Goal: Information Seeking & Learning: Learn about a topic

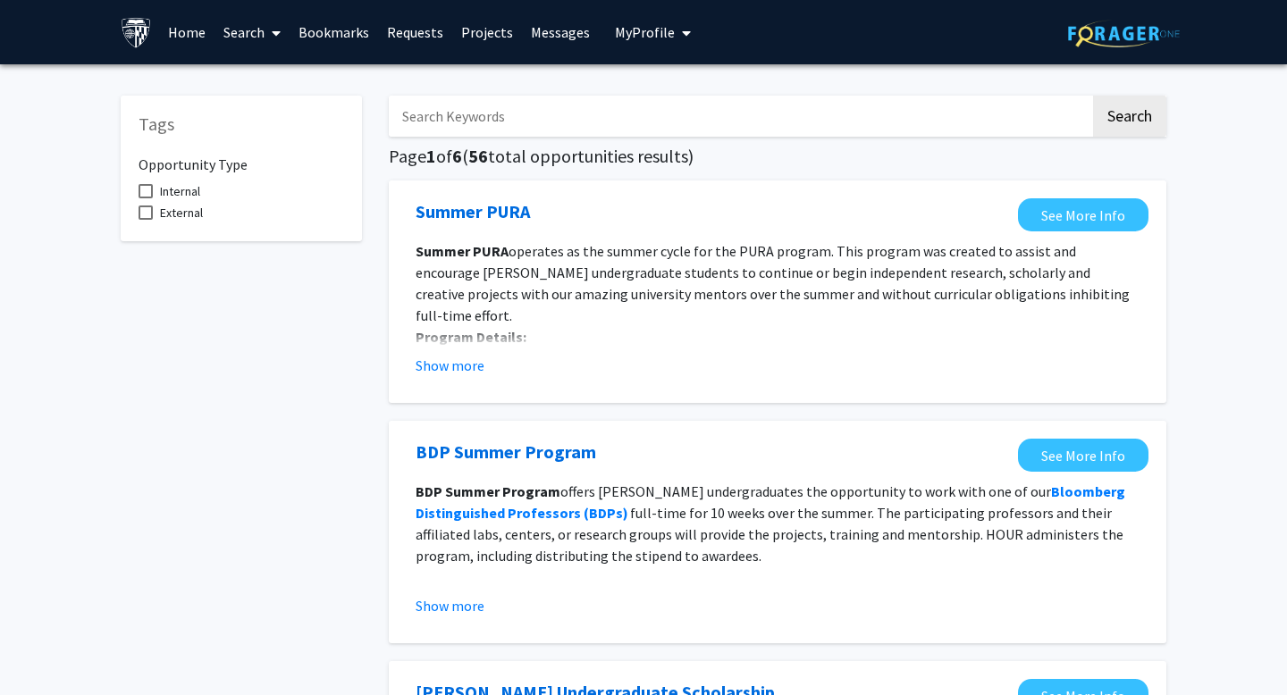
click at [543, 107] on input "Search Keywords" at bounding box center [739, 116] width 701 height 41
type input "b"
type input "biostat"
click at [1093, 96] on button "Search" at bounding box center [1129, 116] width 73 height 41
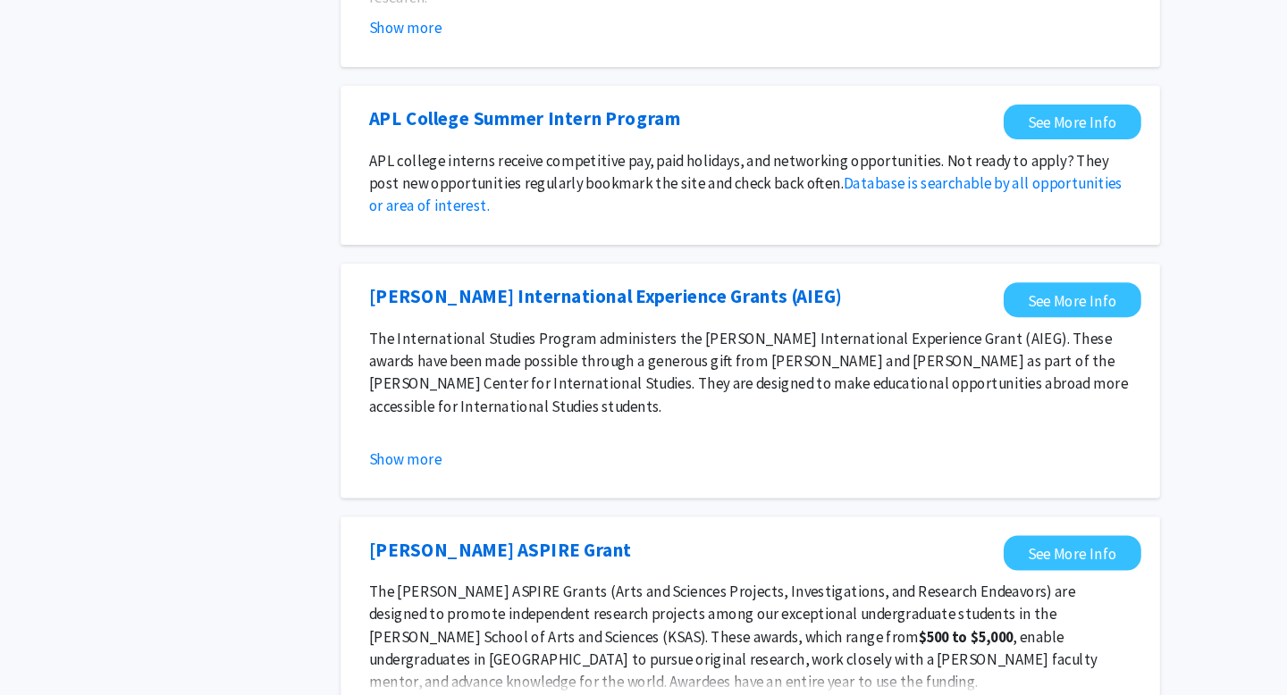
scroll to position [1297, 0]
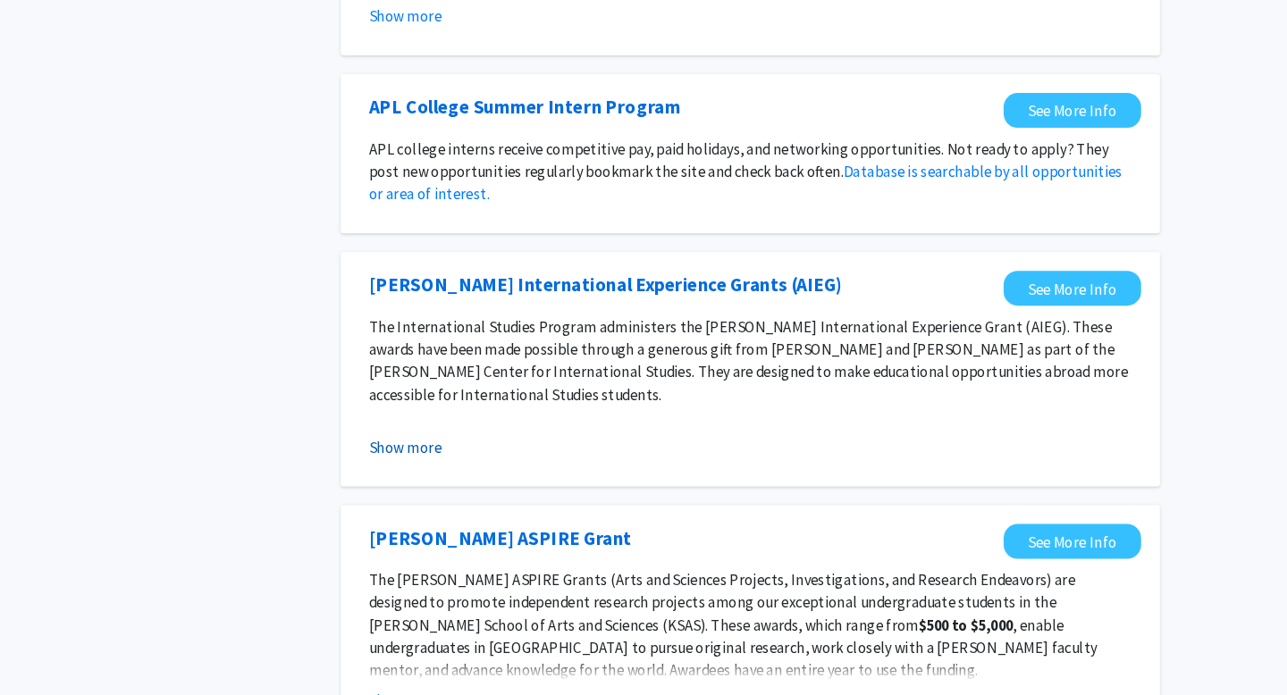
click at [442, 460] on button "Show more" at bounding box center [449, 459] width 69 height 21
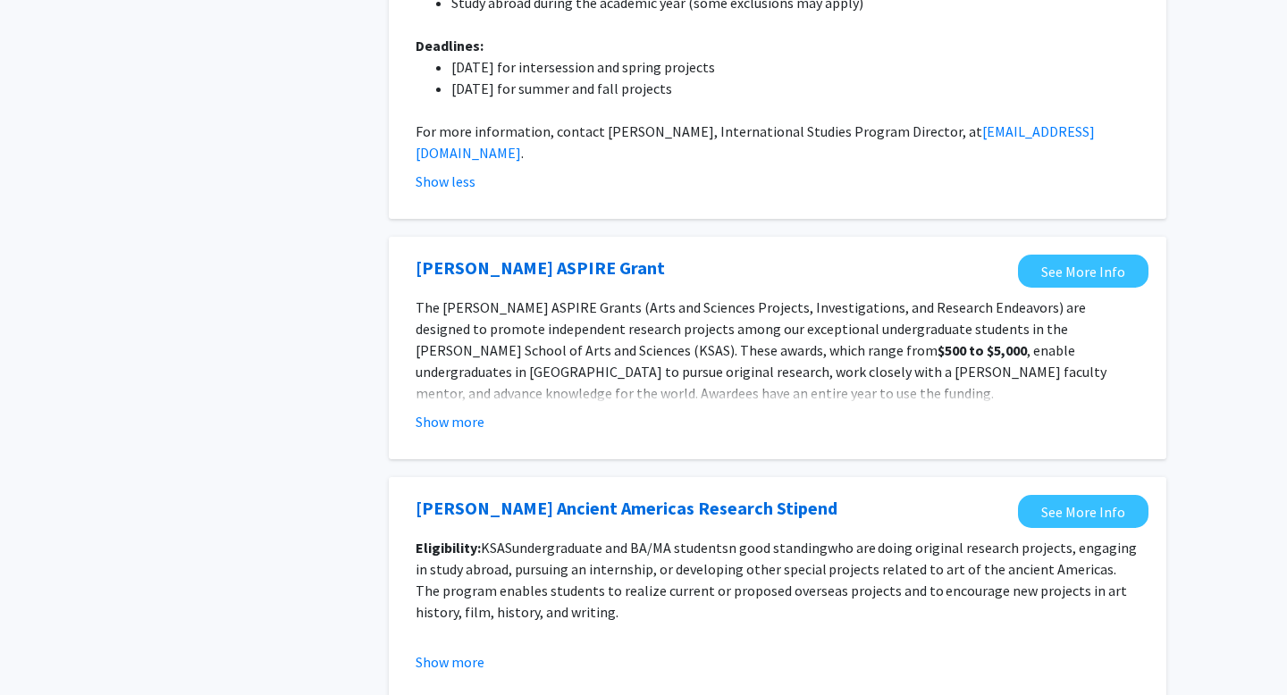
scroll to position [2286, 0]
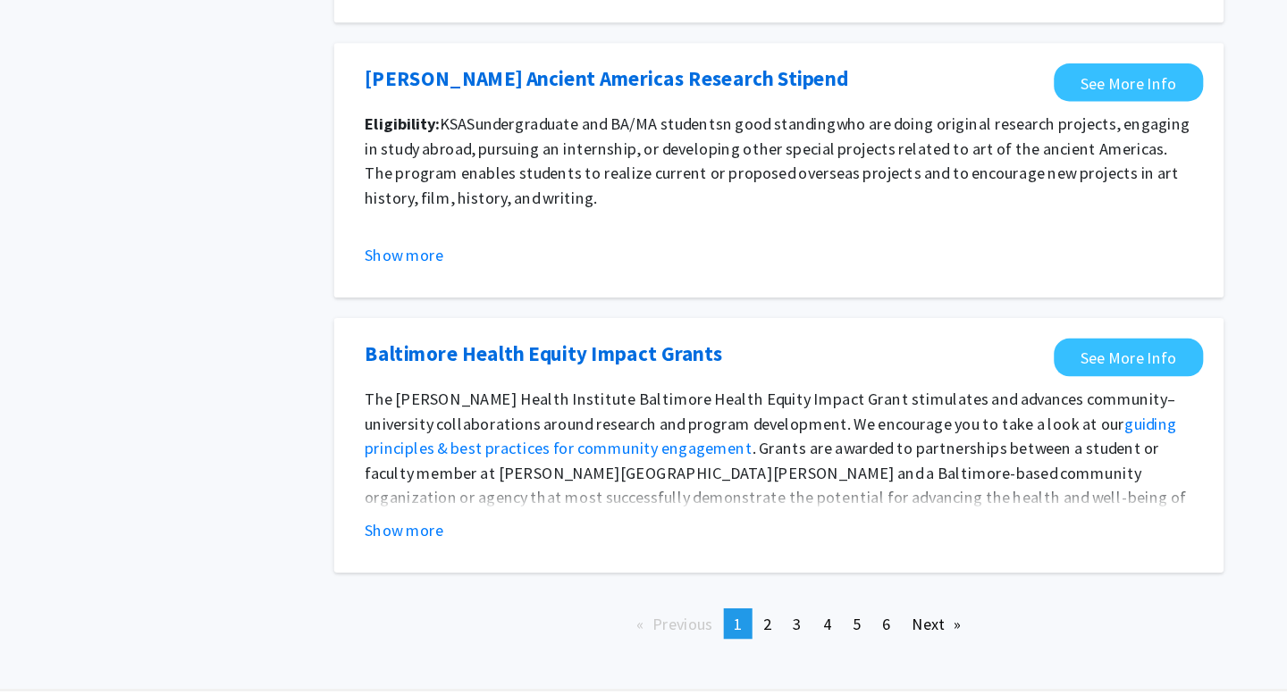
click at [458, 505] on fg-opportunity "Baltimore Health Equity Impact Grants See More Info The Johns Hopkins Urban Hea…" at bounding box center [778, 439] width 742 height 187
click at [458, 502] on button "Show more" at bounding box center [449, 512] width 69 height 21
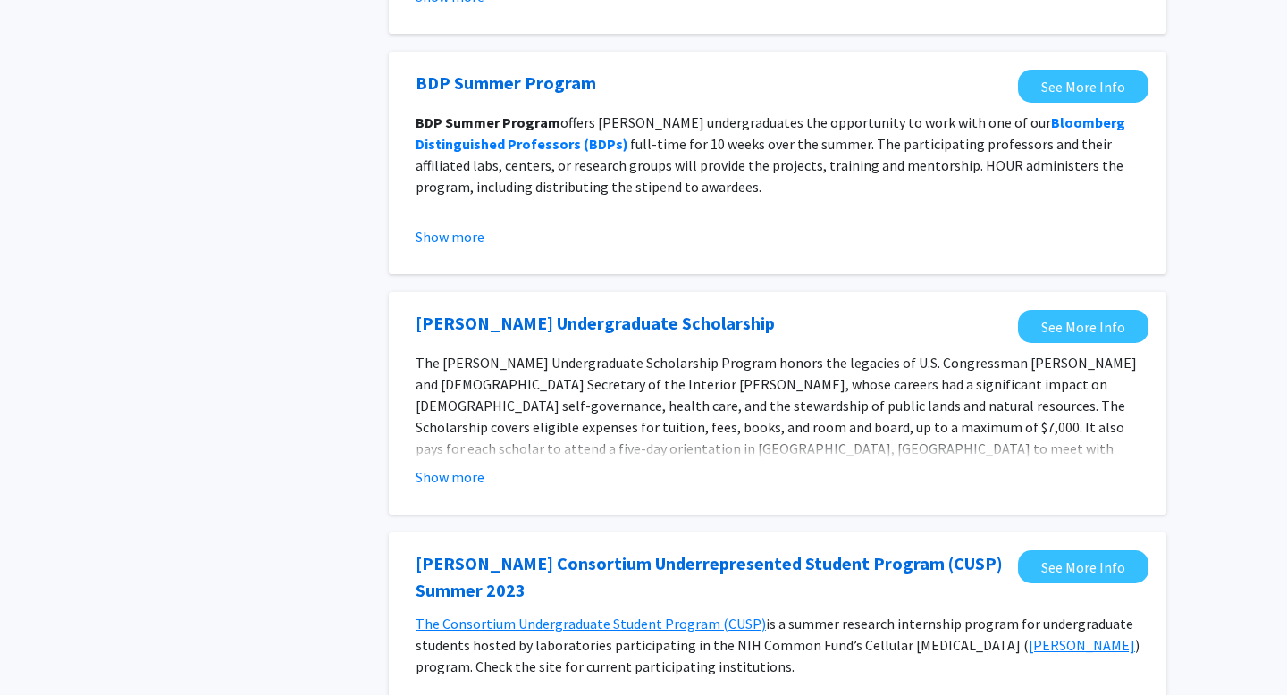
scroll to position [0, 0]
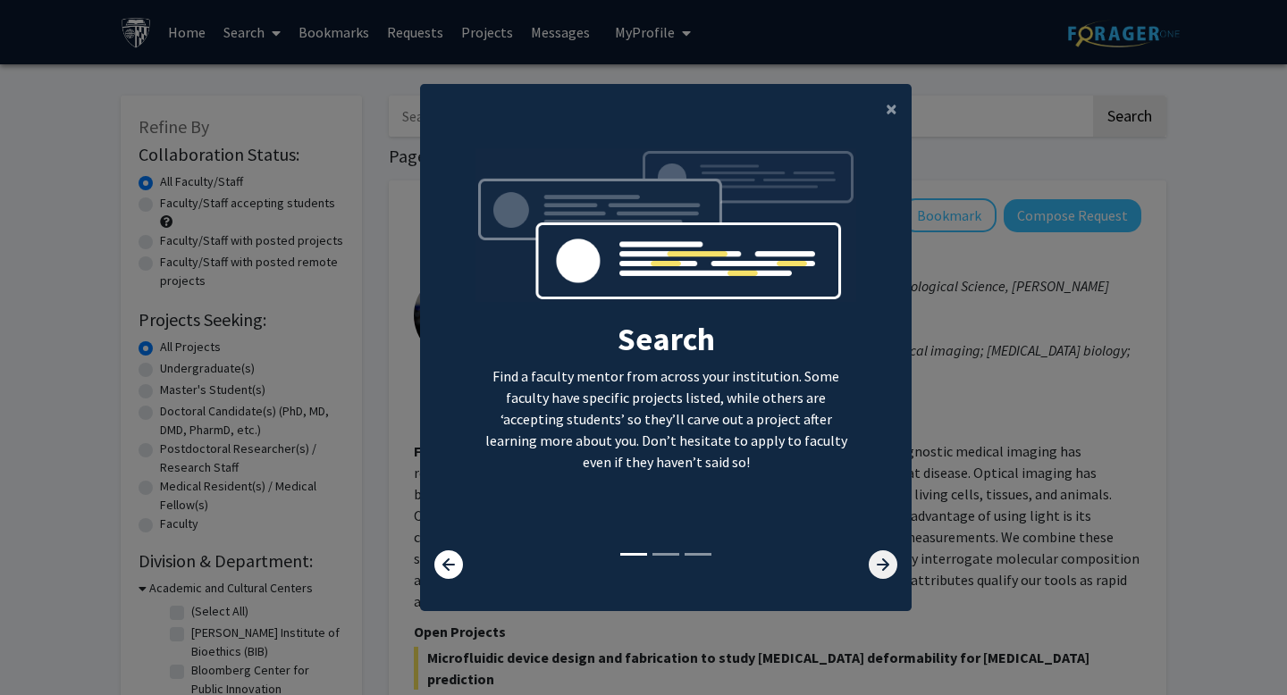
click at [870, 558] on icon at bounding box center [882, 564] width 29 height 29
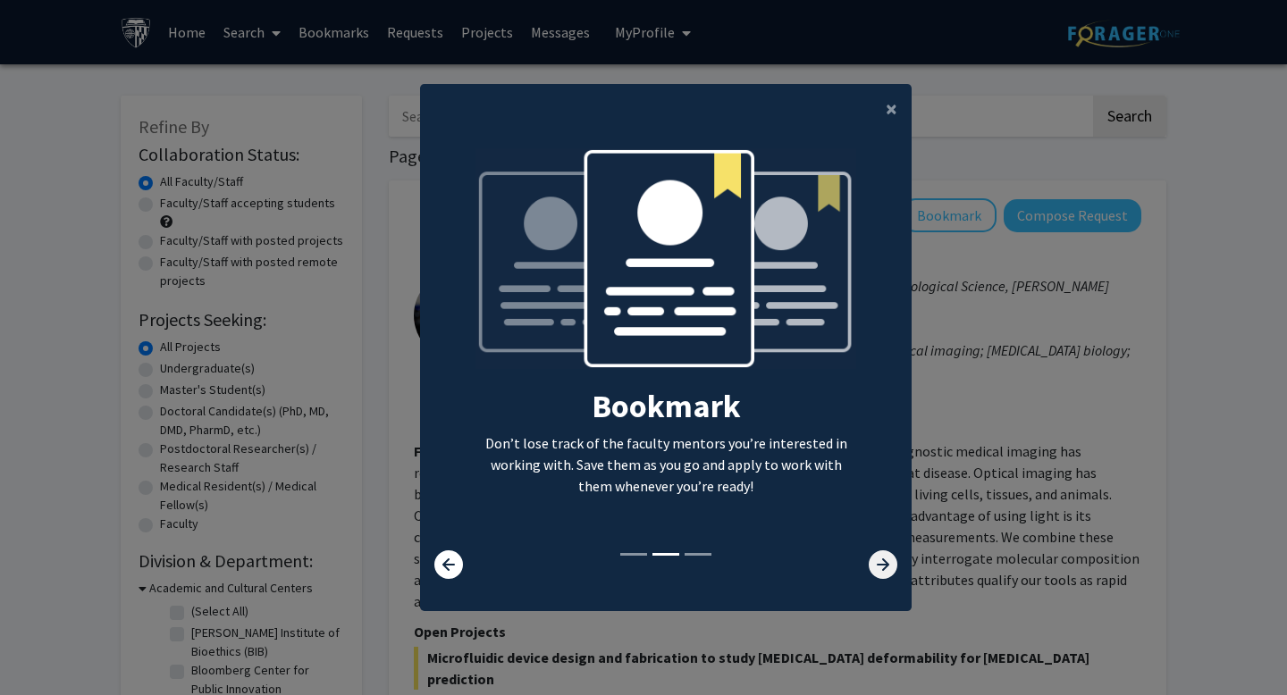
click at [870, 558] on icon at bounding box center [882, 564] width 29 height 29
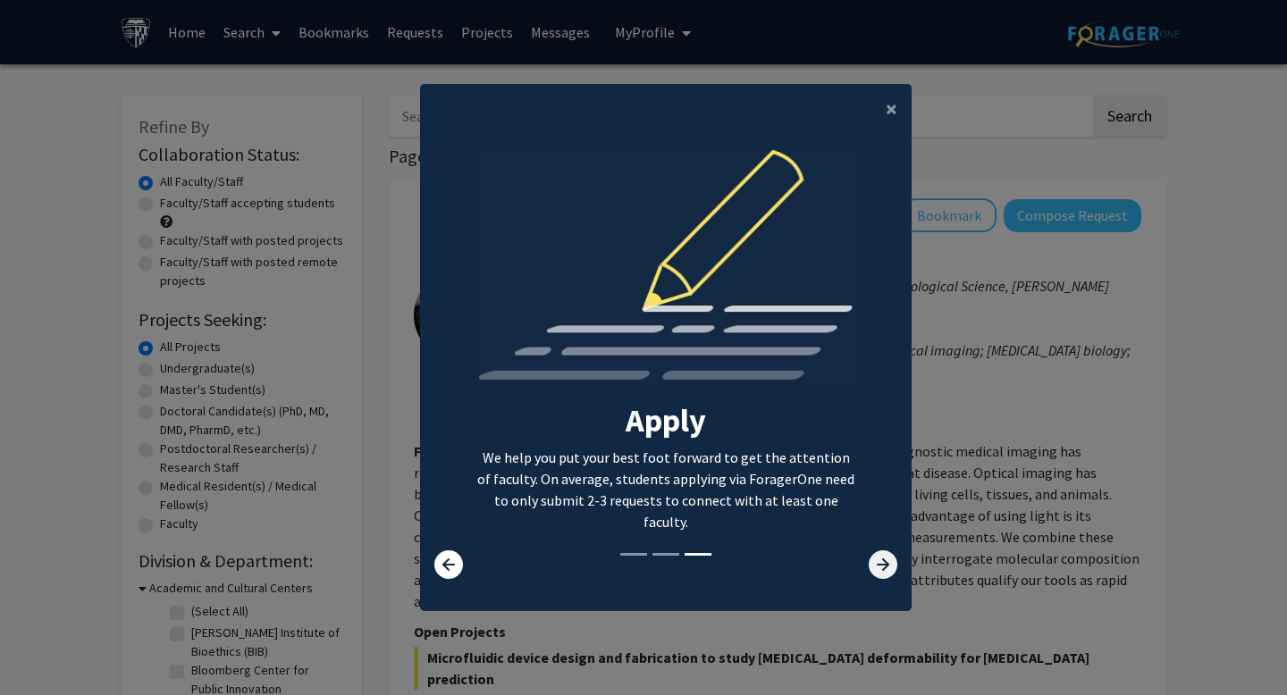
click at [869, 558] on icon at bounding box center [882, 564] width 29 height 29
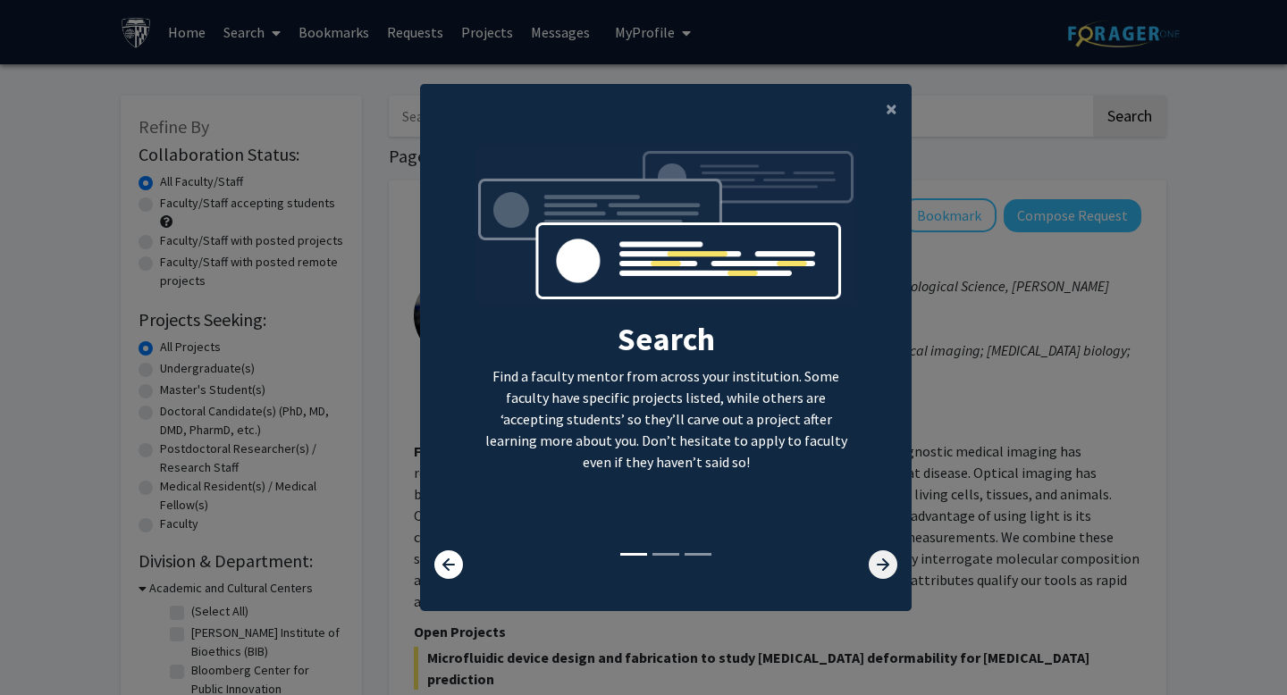
click at [869, 558] on icon at bounding box center [882, 564] width 29 height 29
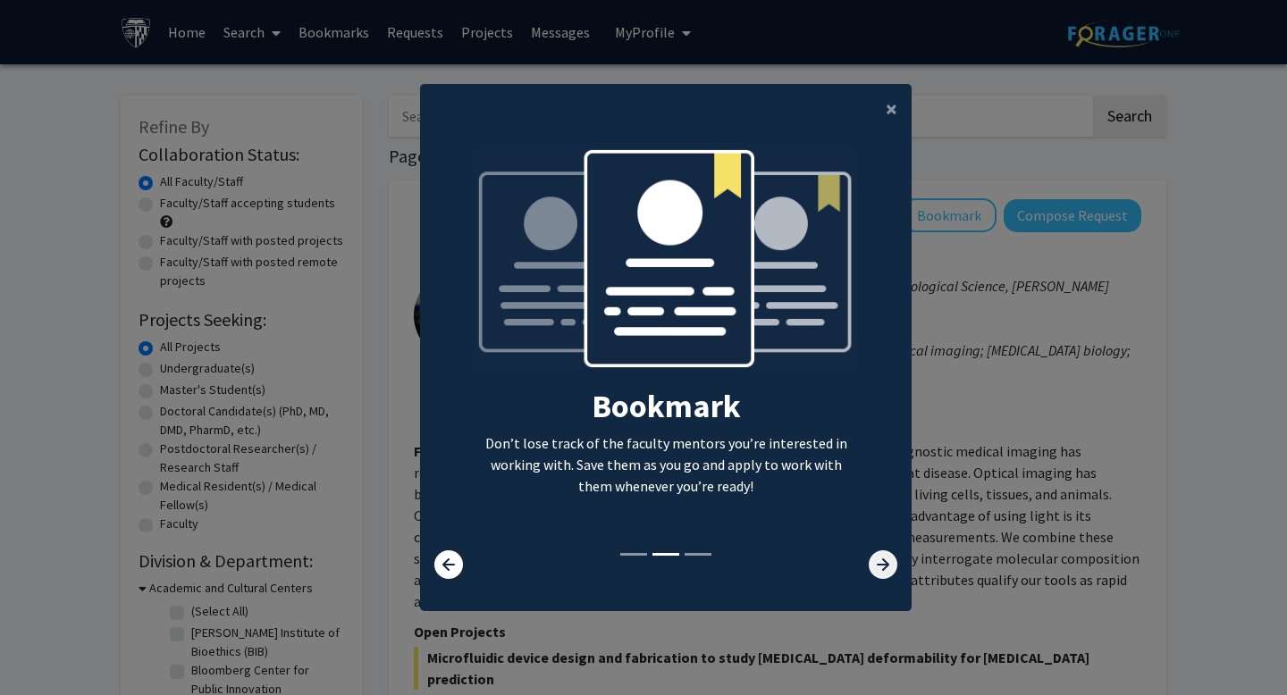
click at [869, 558] on icon at bounding box center [882, 564] width 29 height 29
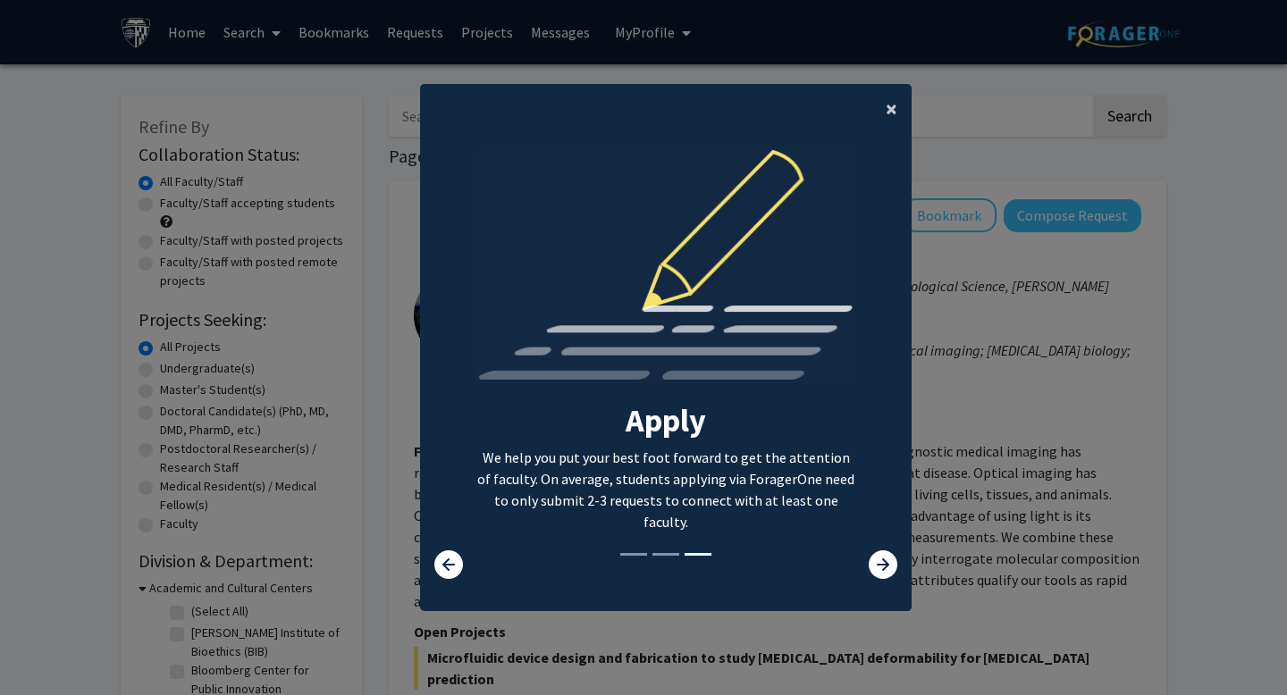
click at [882, 115] on button "×" at bounding box center [891, 109] width 40 height 50
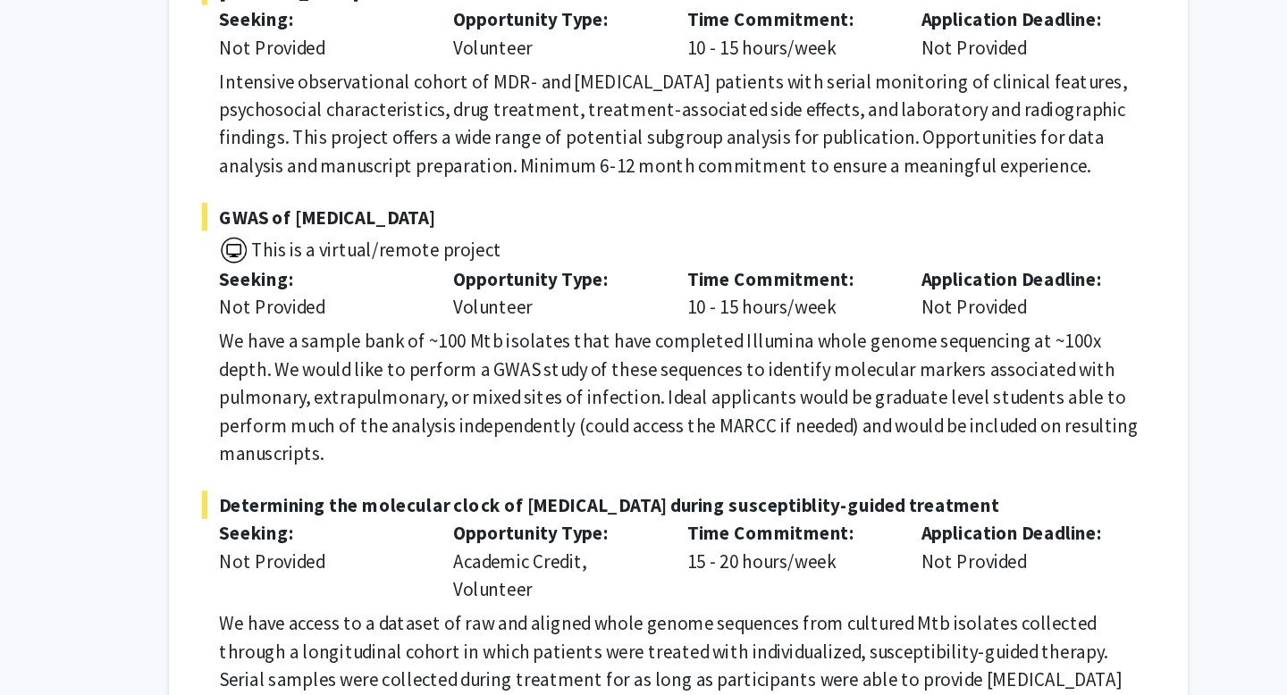
scroll to position [3348, 0]
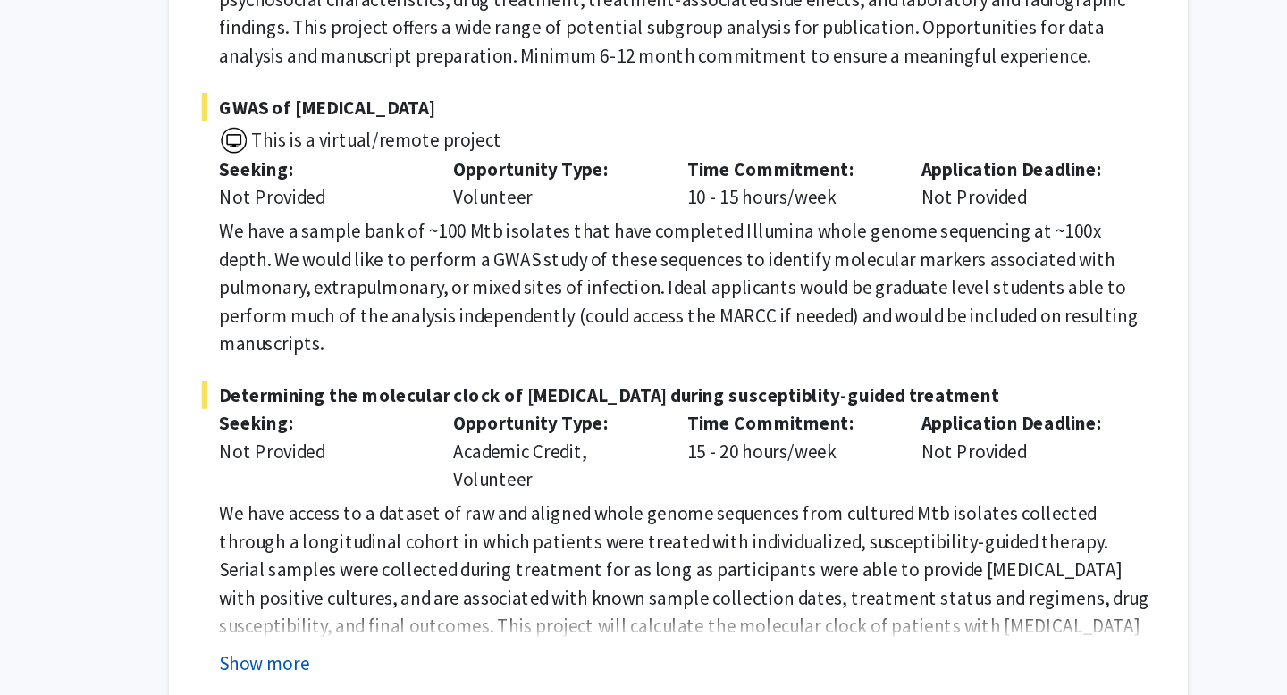
click at [469, 621] on button "Show more" at bounding box center [461, 631] width 69 height 21
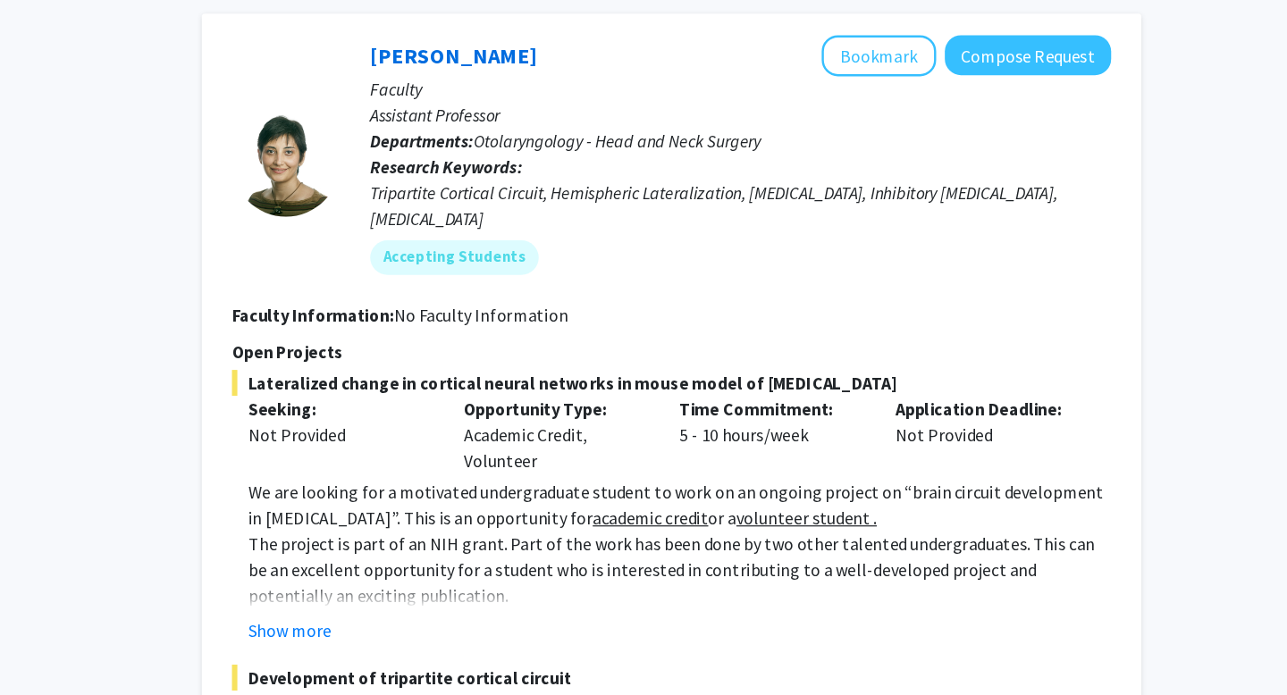
scroll to position [5280, 0]
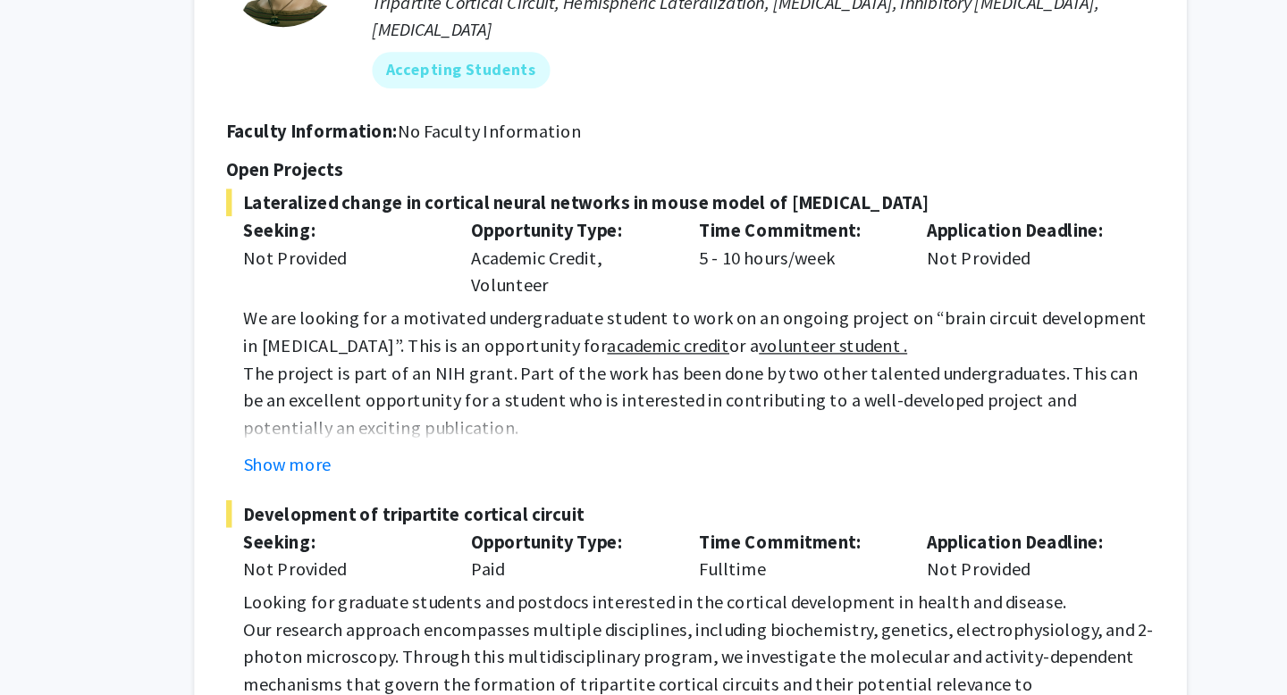
drag, startPoint x: 761, startPoint y: 404, endPoint x: 781, endPoint y: 521, distance: 118.7
click at [781, 522] on div "Development of tripartite cortical circuit Seeking: Not Provided Opportunity Ty…" at bounding box center [777, 613] width 727 height 247
click at [781, 666] on p at bounding box center [784, 676] width 714 height 21
click at [804, 558] on p "Looking for graduate students and postdocs interested in the cortical developme…" at bounding box center [784, 568] width 714 height 21
click at [771, 580] on p "Our research approach encompasses multiple disciplines, including biochemistry,…" at bounding box center [784, 623] width 714 height 86
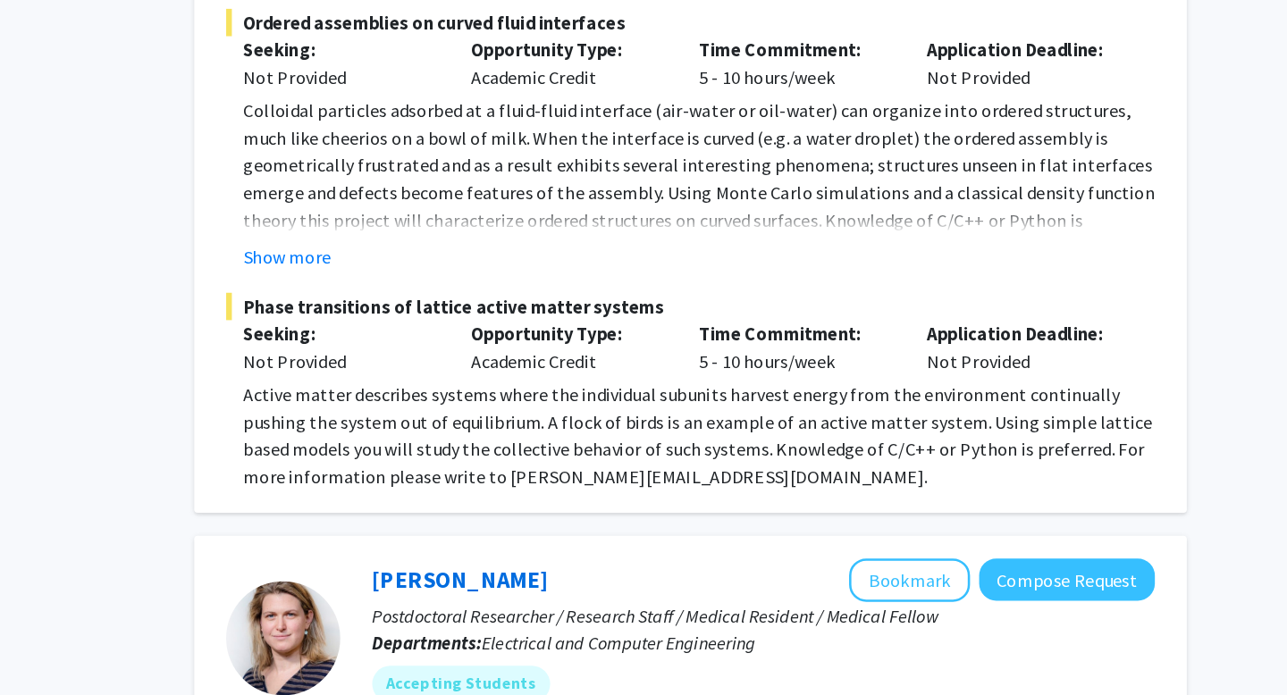
scroll to position [7272, 0]
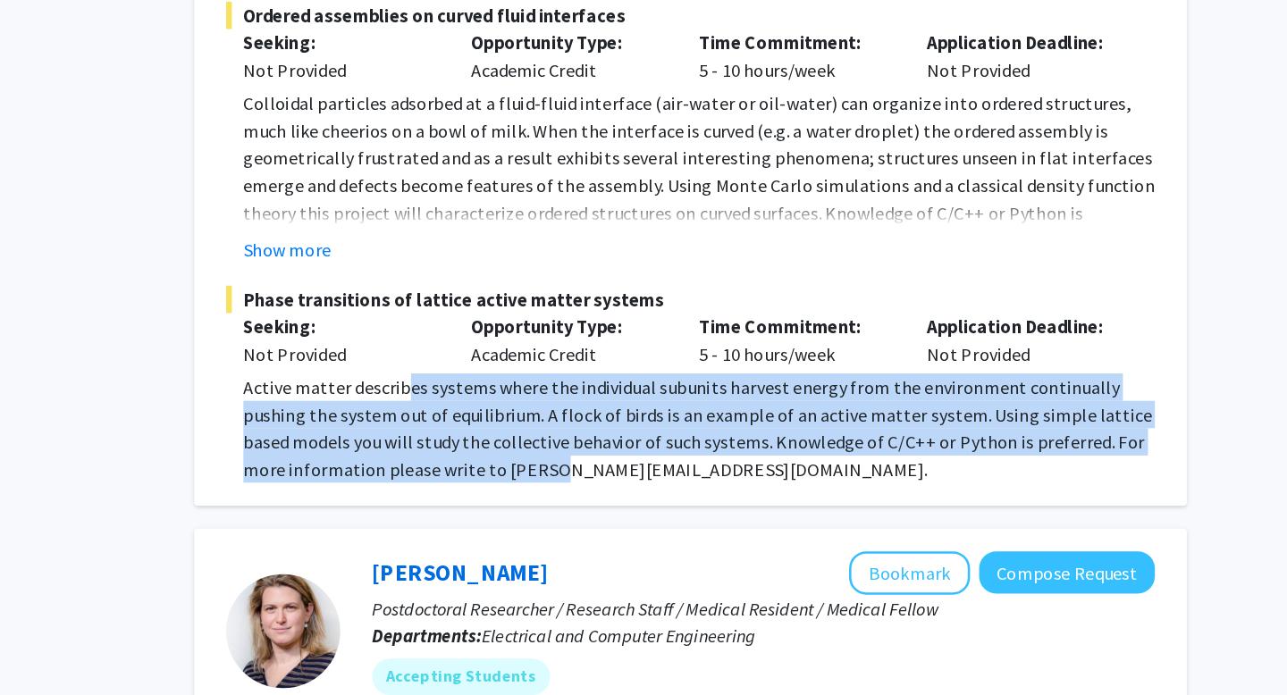
drag, startPoint x: 556, startPoint y: 266, endPoint x: 668, endPoint y: 317, distance: 123.6
click at [668, 443] on p "Active matter describes systems where the individual subunits harvest energy fr…" at bounding box center [784, 486] width 714 height 86
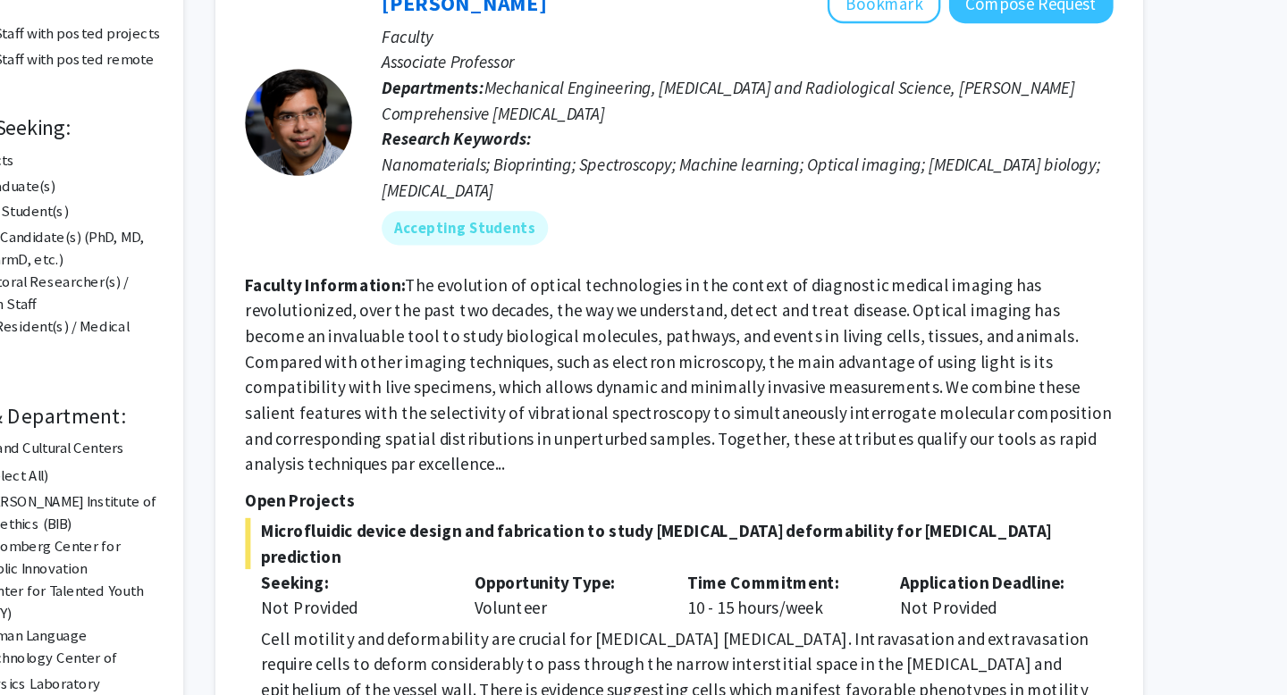
scroll to position [0, 0]
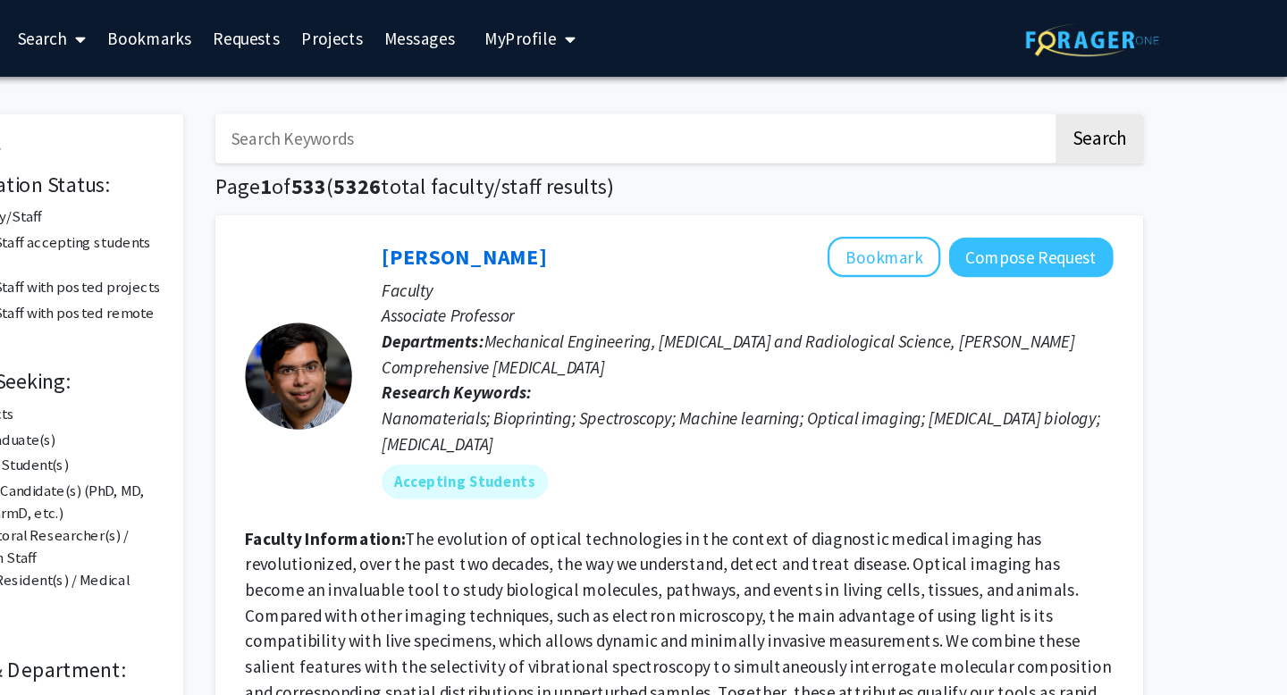
click at [528, 102] on input "Search Keywords" at bounding box center [739, 116] width 701 height 41
type input "v"
type input "biostat"
click at [1093, 96] on button "Search" at bounding box center [1129, 116] width 73 height 41
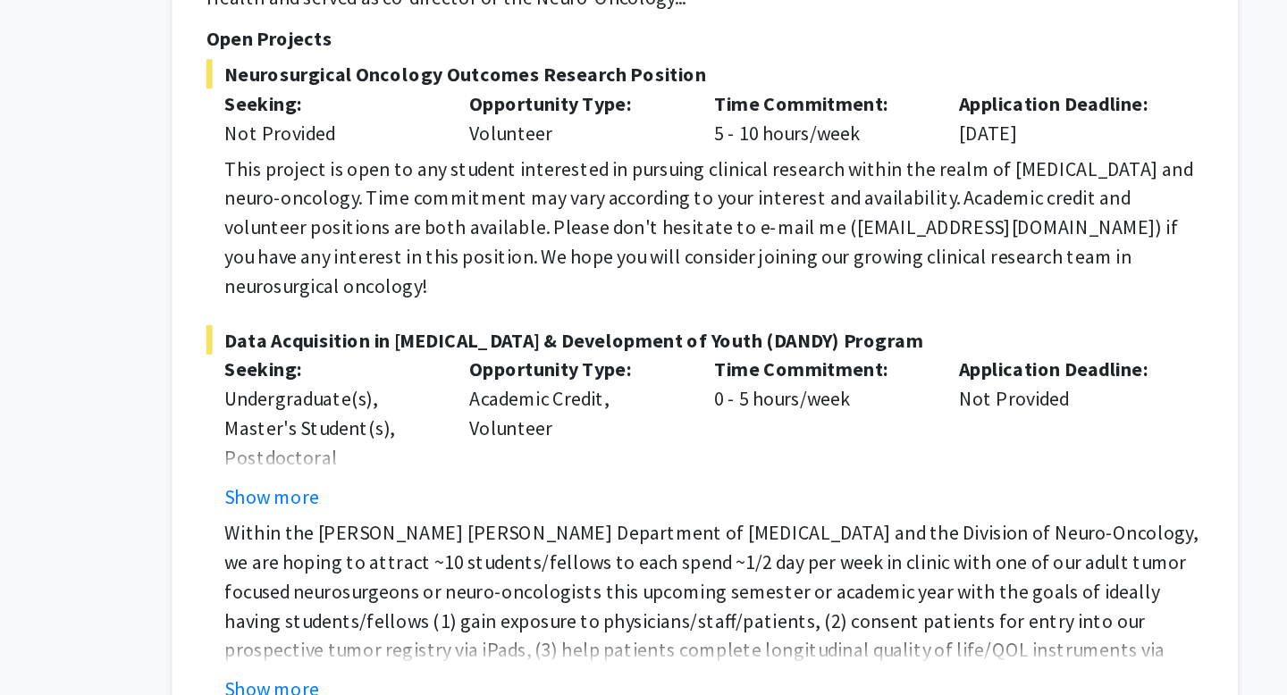
scroll to position [2423, 0]
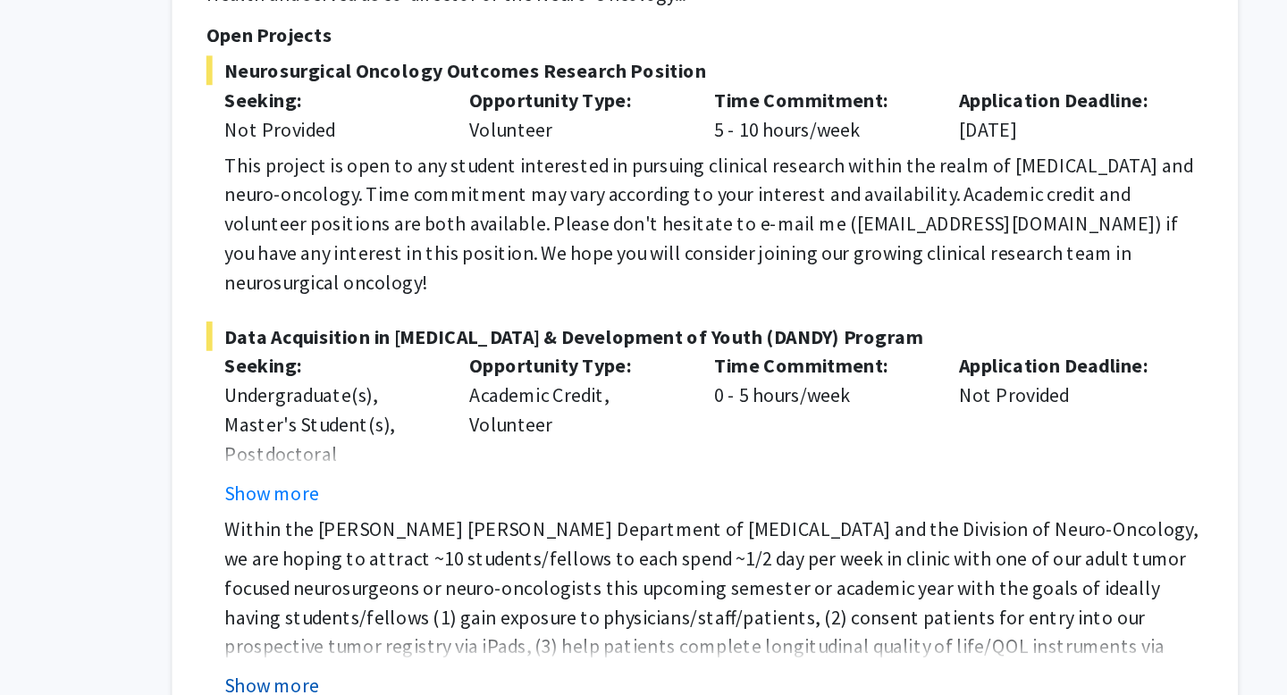
click at [469, 677] on button "Show more" at bounding box center [461, 687] width 69 height 21
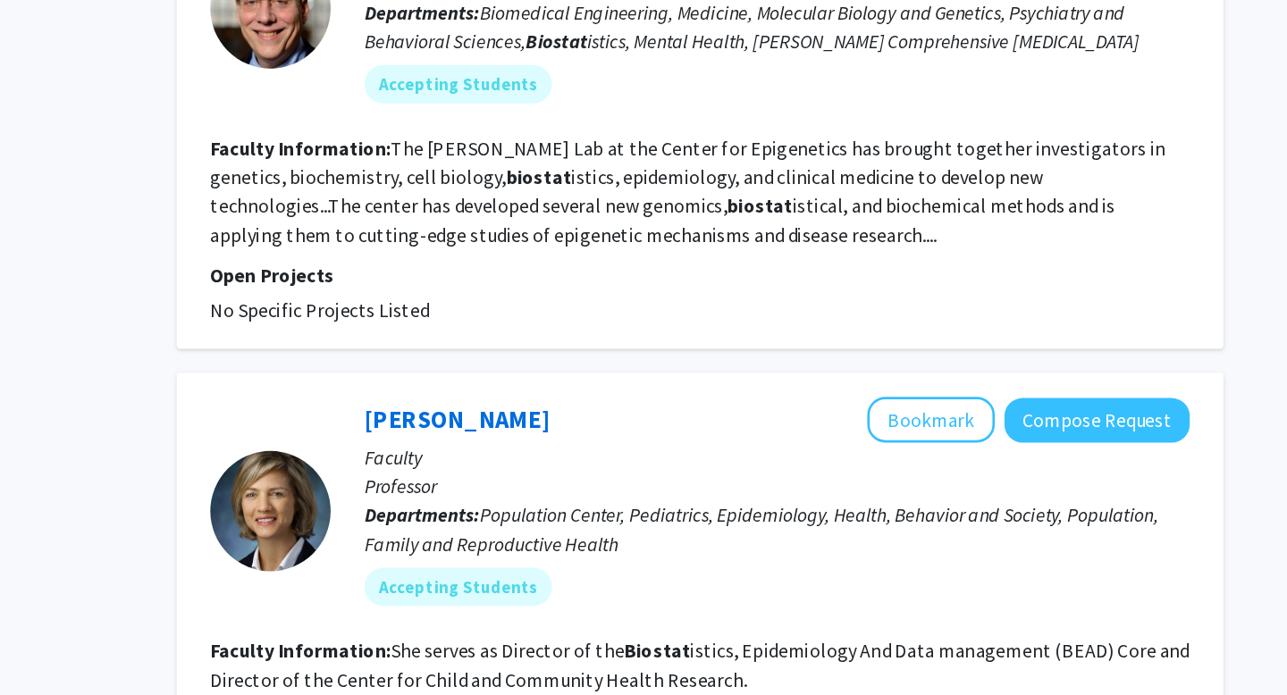
scroll to position [3848, 0]
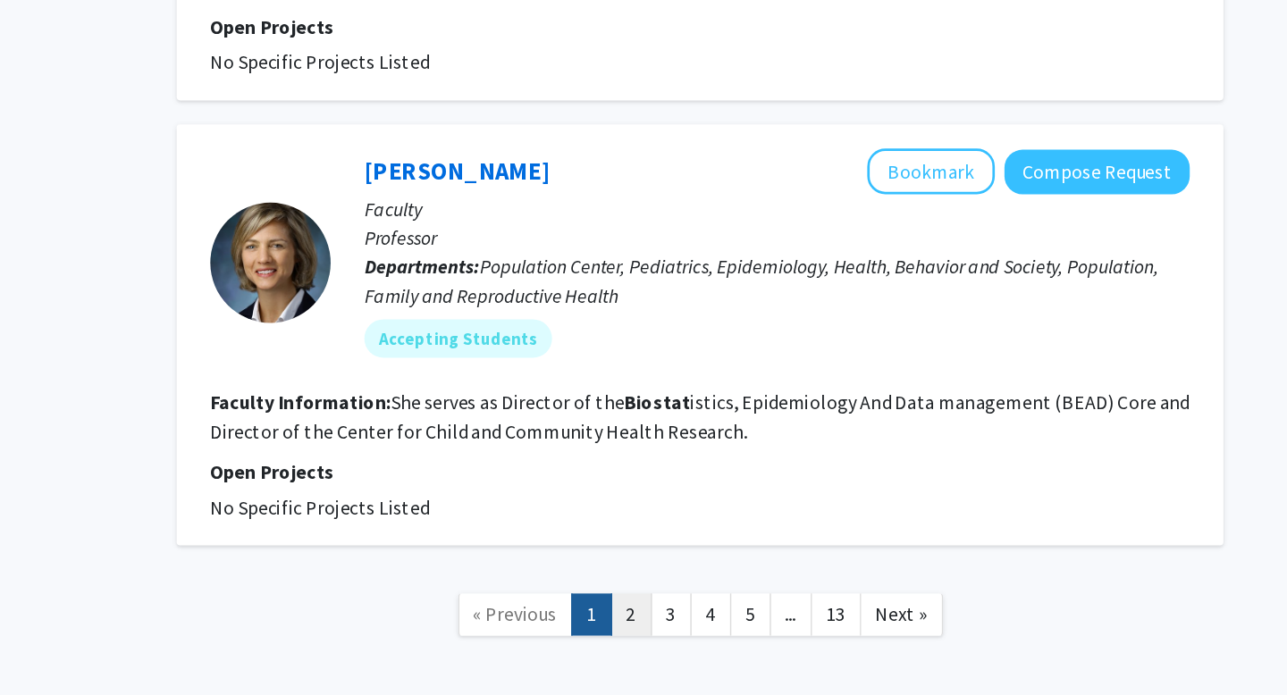
click at [723, 619] on link "2" at bounding box center [726, 634] width 30 height 31
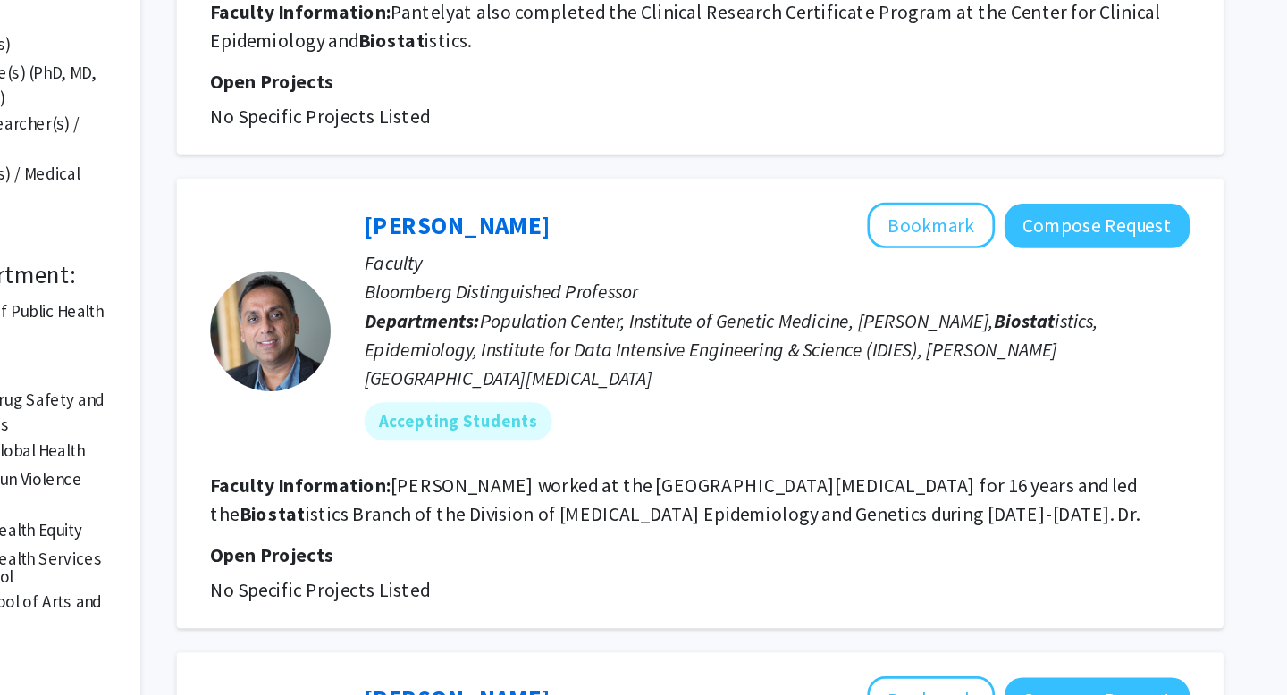
scroll to position [189, 0]
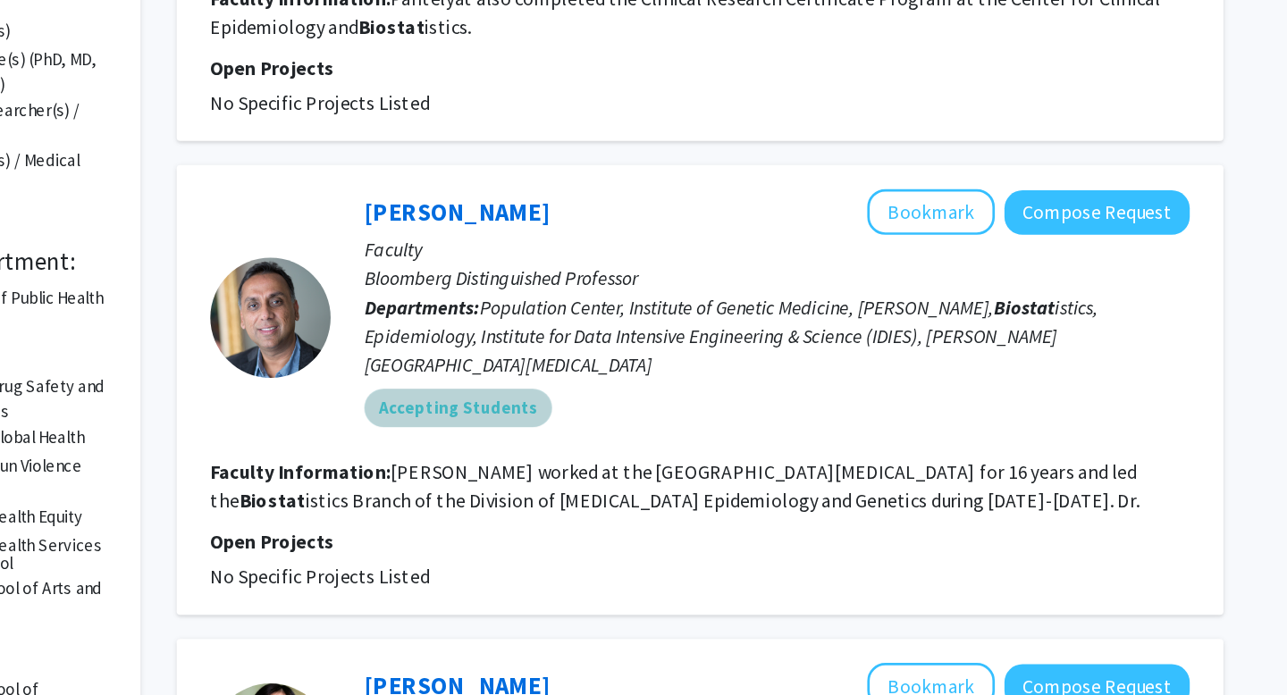
click at [583, 478] on mat-chip "Accepting Students" at bounding box center [597, 481] width 139 height 29
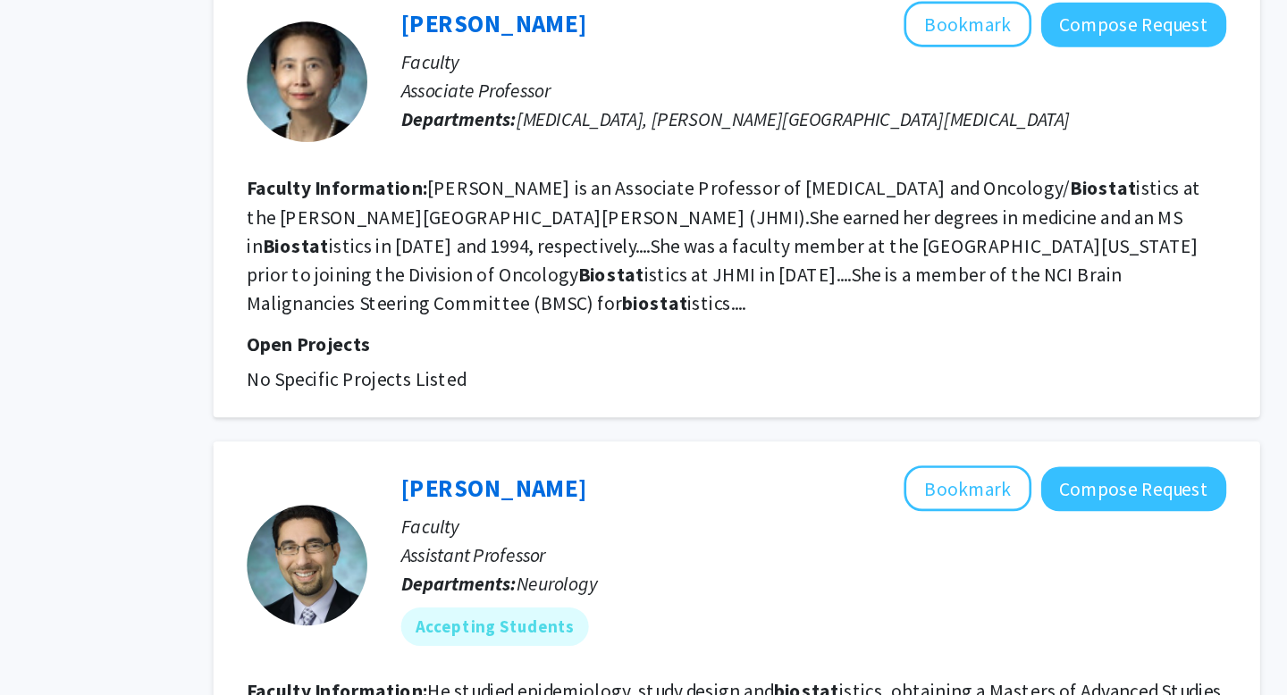
scroll to position [1003, 0]
click at [483, 397] on fg-search-faculty "Xiaobu Ye Bookmark Compose Request Faculty Associate Professor Departments: Neu…" at bounding box center [777, 325] width 727 height 291
click at [474, 424] on p "Open Projects" at bounding box center [777, 434] width 727 height 21
click at [474, 384] on fg-read-more "Xiaobu Ye is an Associate Professor of Neurosurgery and Oncology/ Biostat istic…" at bounding box center [768, 361] width 709 height 104
click at [515, 332] on fg-read-more "Xiaobu Ye is an Associate Professor of Neurosurgery and Oncology/ Biostat istic…" at bounding box center [768, 361] width 709 height 104
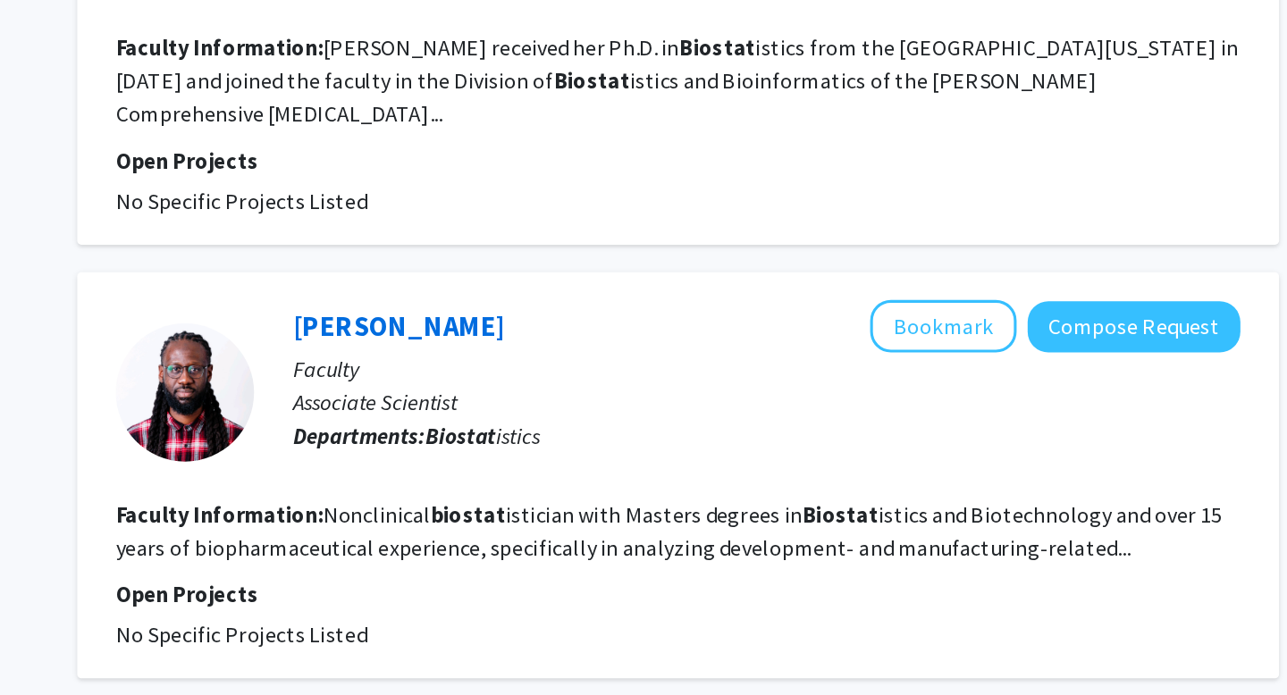
scroll to position [2764, 0]
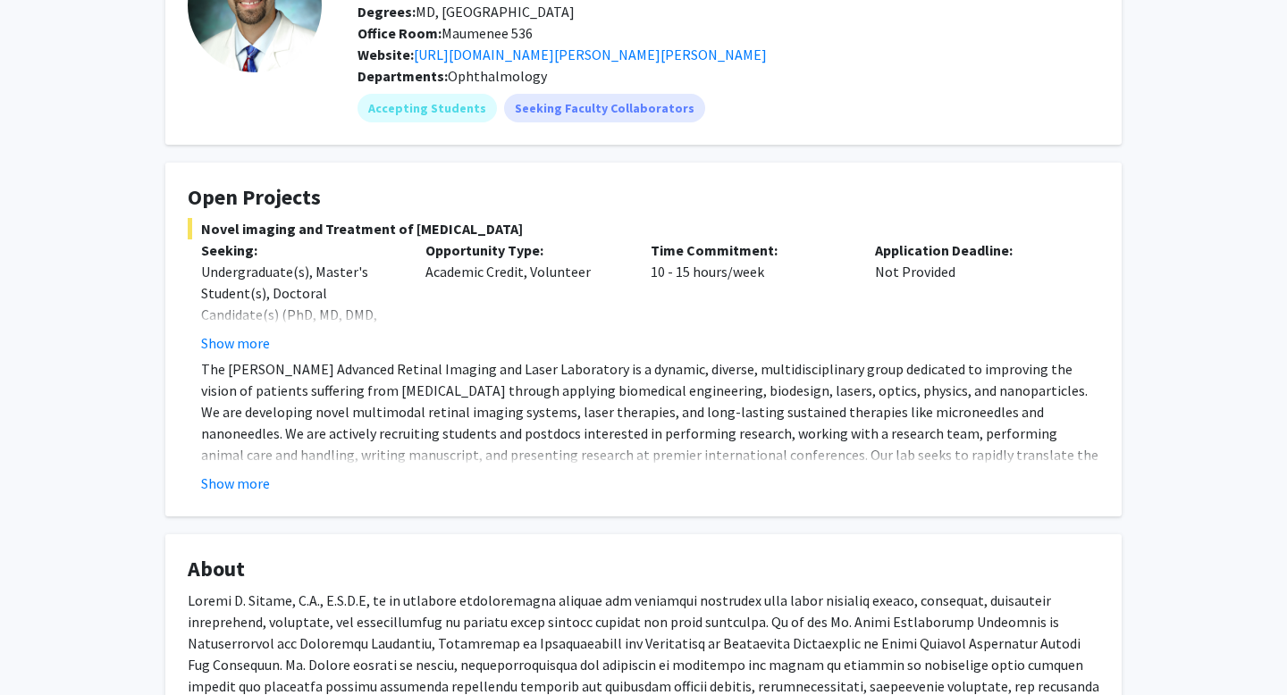
scroll to position [203, 0]
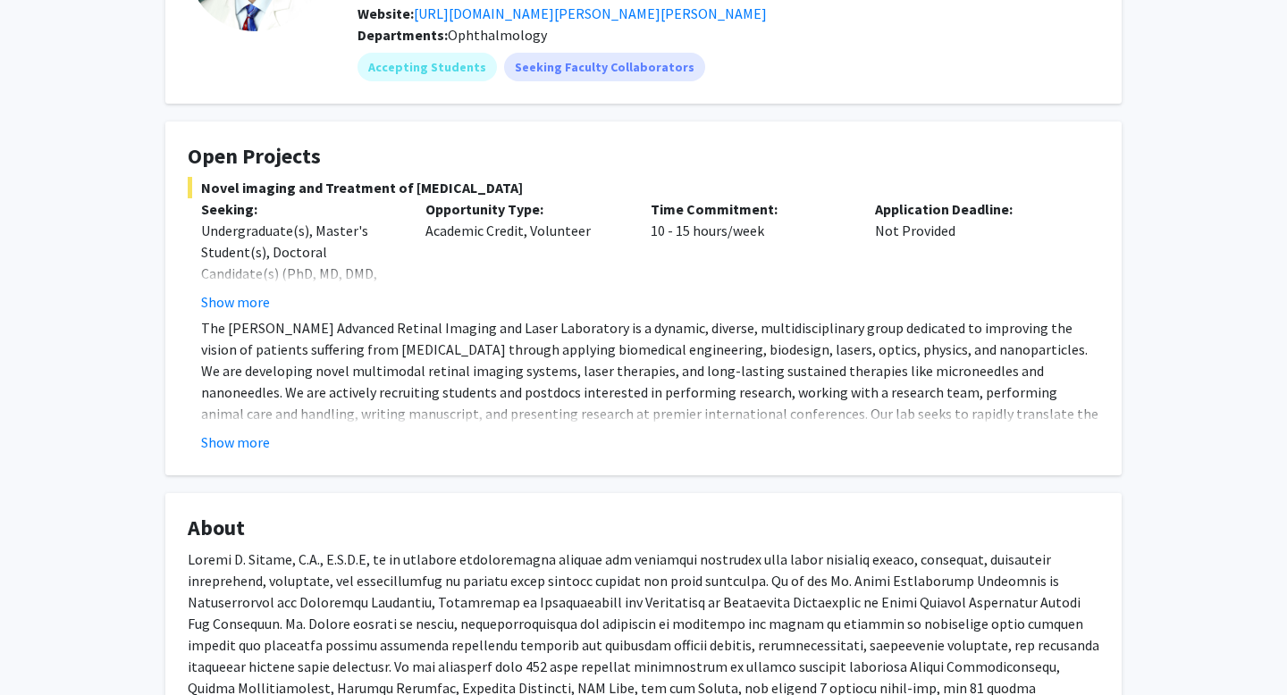
click at [225, 409] on p "The Paulus Advanced Retinal Imaging and Laser Laboratory is a dynamic, diverse,…" at bounding box center [650, 381] width 898 height 129
click at [227, 441] on button "Show more" at bounding box center [235, 442] width 69 height 21
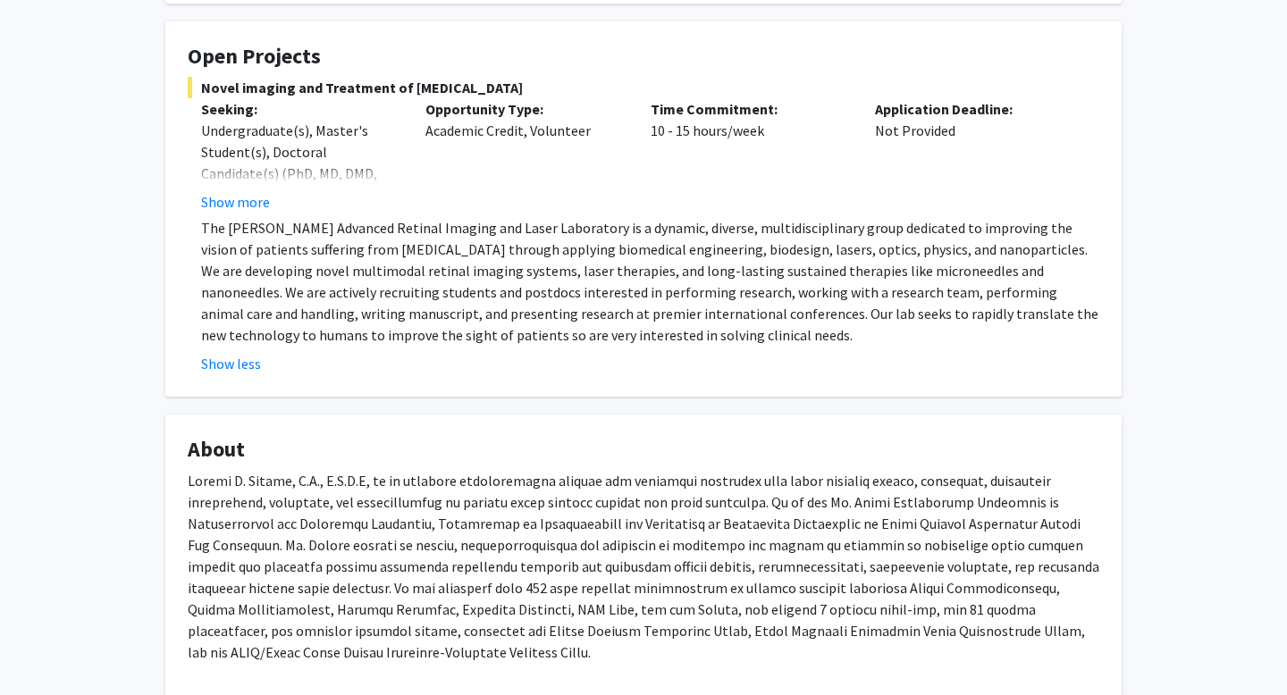
scroll to position [291, 0]
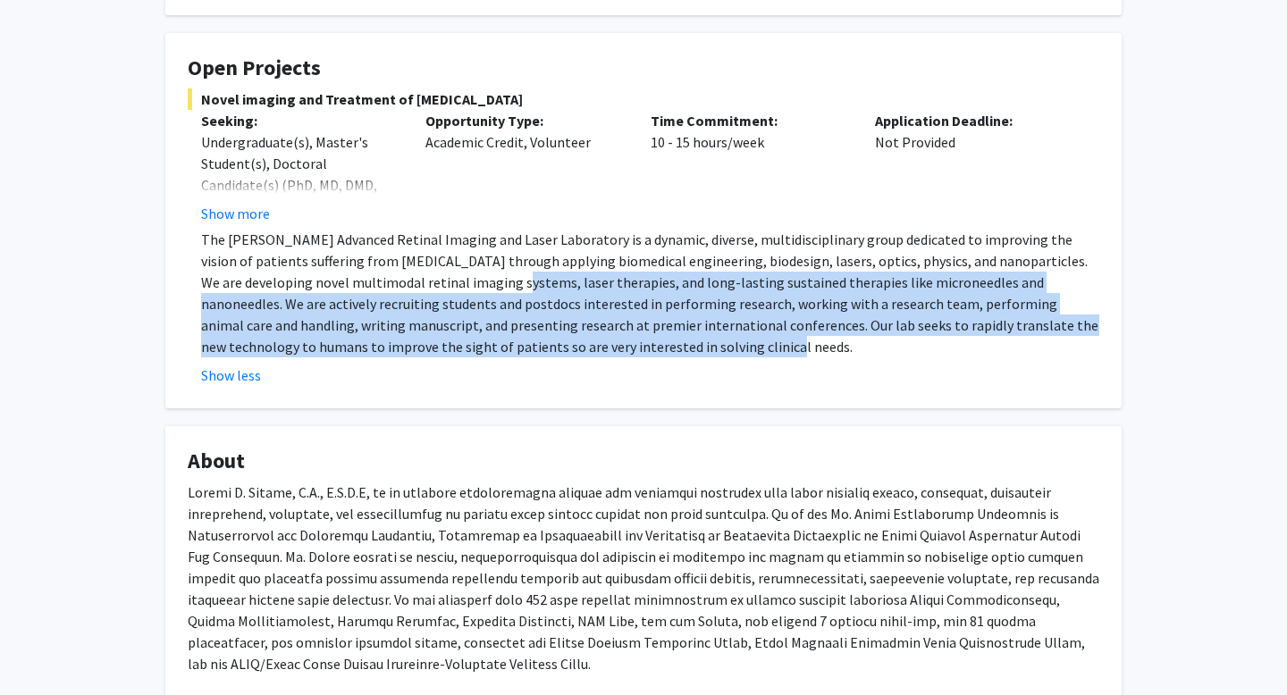
drag, startPoint x: 423, startPoint y: 287, endPoint x: 645, endPoint y: 347, distance: 230.4
click at [645, 348] on p "The Paulus Advanced Retinal Imaging and Laser Laboratory is a dynamic, diverse,…" at bounding box center [650, 293] width 898 height 129
click at [645, 347] on p "The Paulus Advanced Retinal Imaging and Laser Laboratory is a dynamic, diverse,…" at bounding box center [650, 293] width 898 height 129
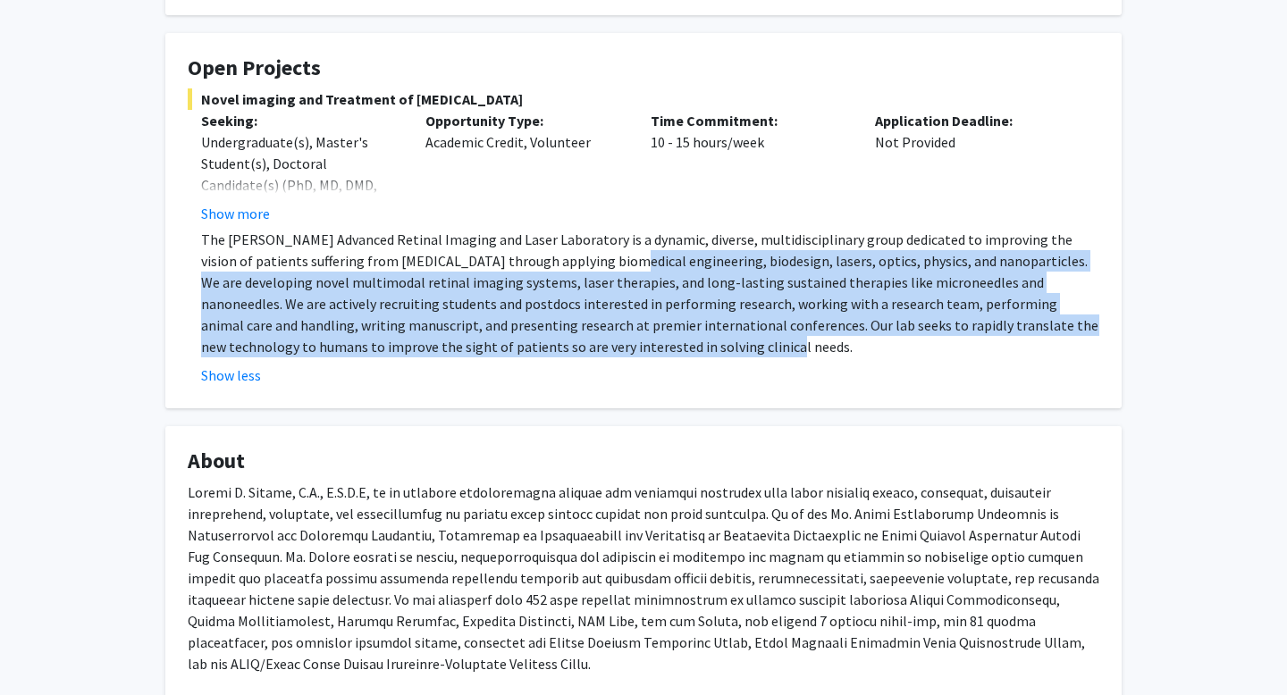
drag, startPoint x: 598, startPoint y: 354, endPoint x: 555, endPoint y: 264, distance: 99.1
click at [555, 264] on p "The Paulus Advanced Retinal Imaging and Laser Laboratory is a dynamic, diverse,…" at bounding box center [650, 293] width 898 height 129
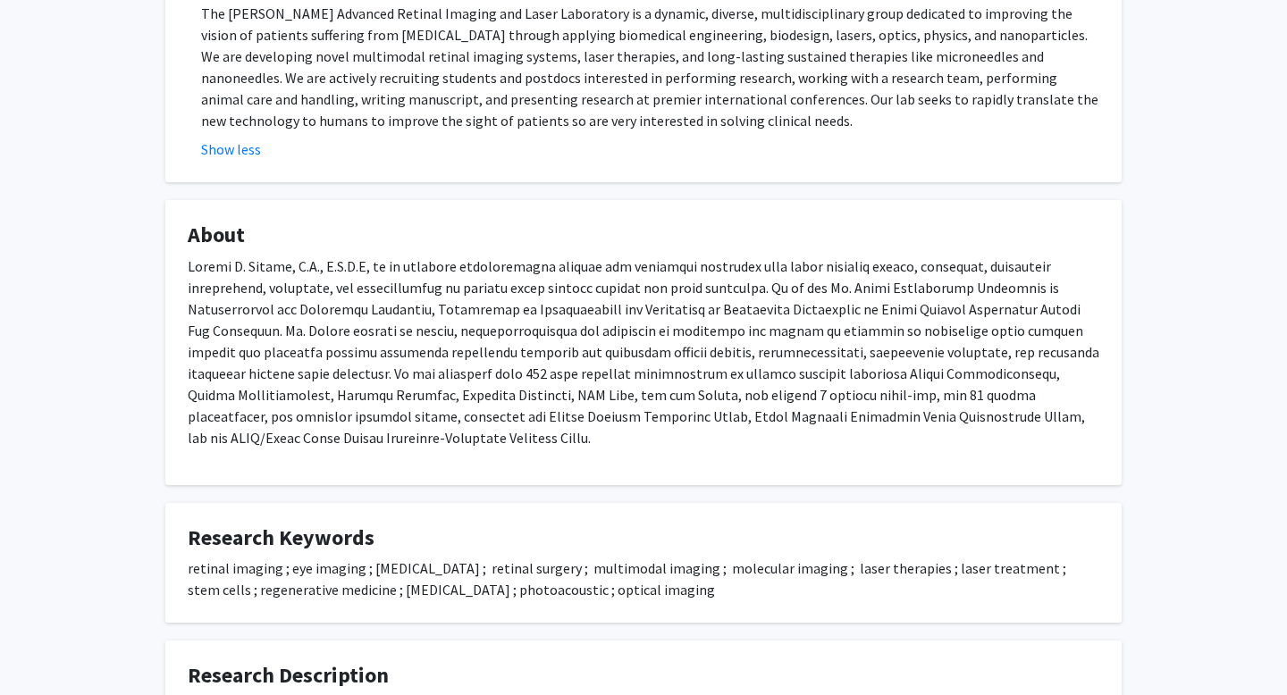
scroll to position [516, 0]
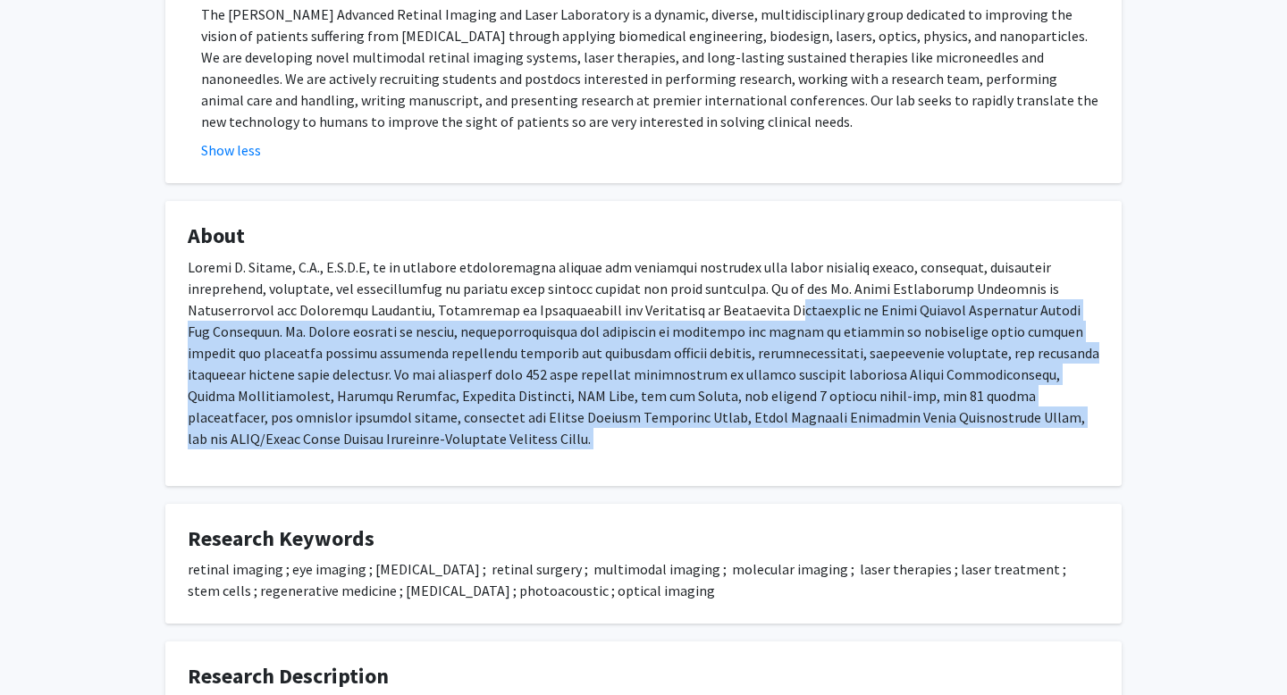
drag, startPoint x: 692, startPoint y: 307, endPoint x: 690, endPoint y: 485, distance: 177.8
click at [692, 486] on div "Yannis Paulus Bookmark Compose Request Titles: Jonas Friedenwald Professor Degr…" at bounding box center [643, 675] width 983 height 2229
click at [690, 485] on div "Yannis Paulus Bookmark Compose Request Titles: Jonas Friedenwald Professor Degr…" at bounding box center [643, 675] width 983 height 2229
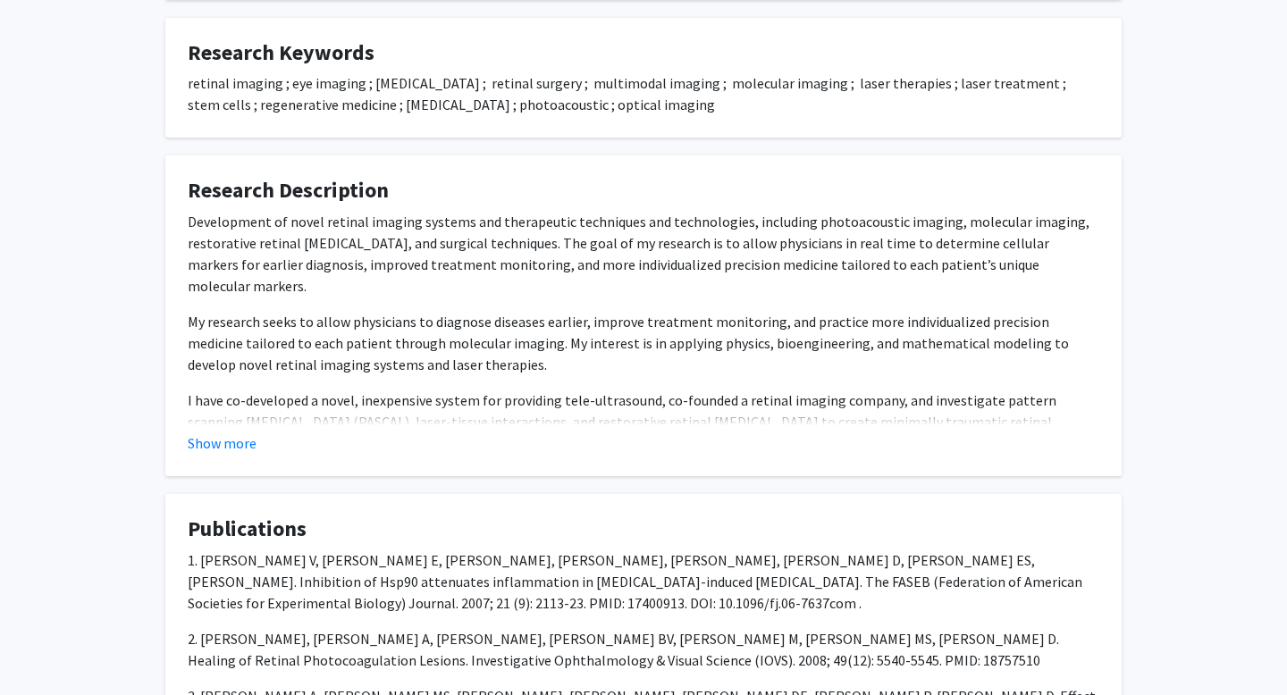
scroll to position [1067, 0]
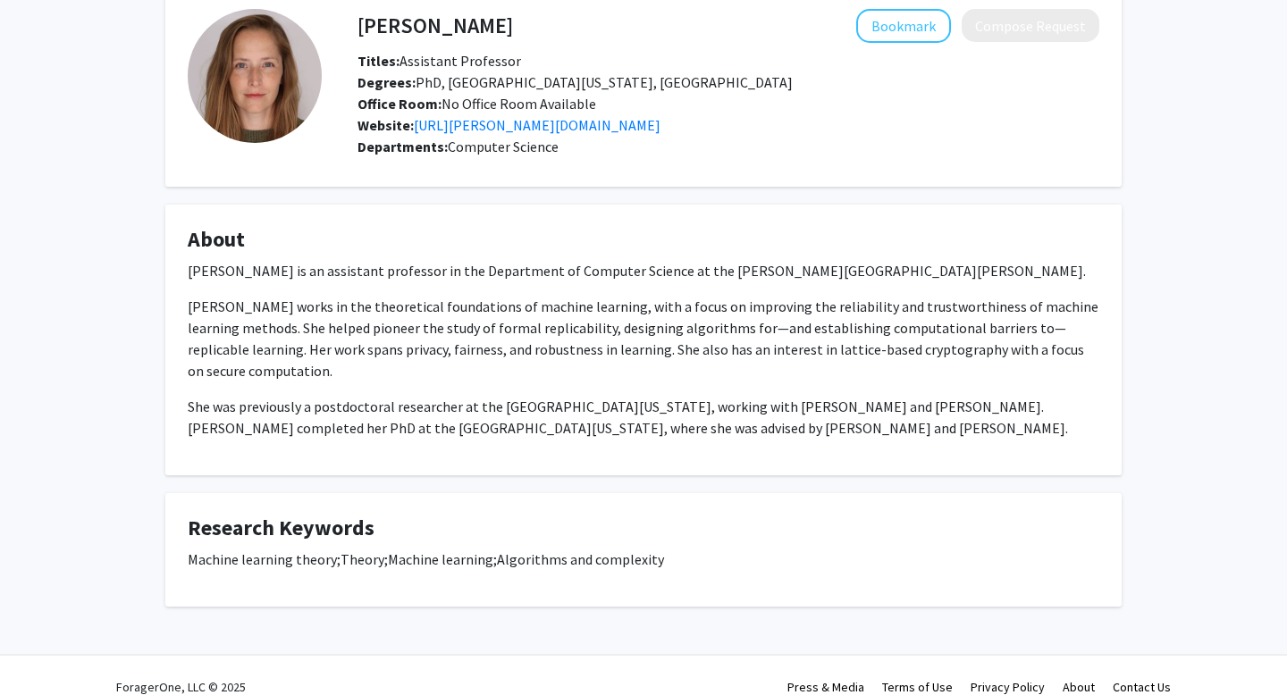
scroll to position [92, 0]
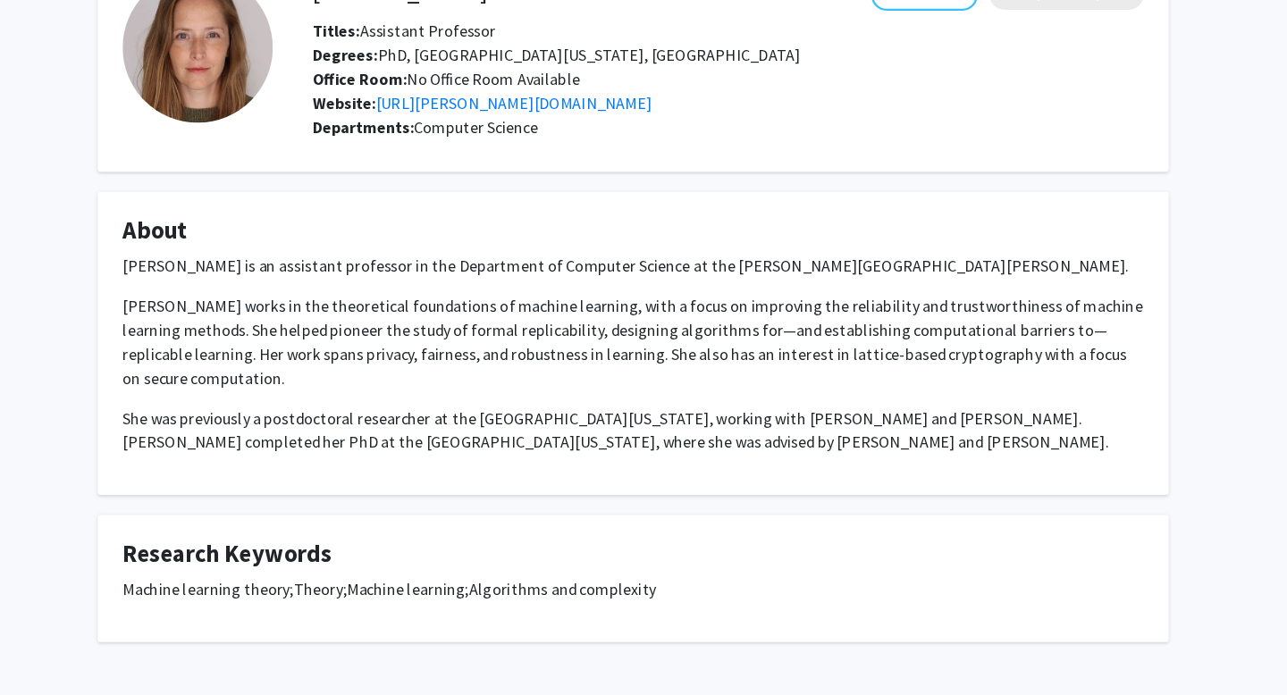
drag, startPoint x: 724, startPoint y: 293, endPoint x: 815, endPoint y: 449, distance: 181.0
click at [815, 449] on fg-card "About [PERSON_NAME] is an assistant professor in the Department of Computer Sci…" at bounding box center [643, 339] width 956 height 271
